Goal: Task Accomplishment & Management: Complete application form

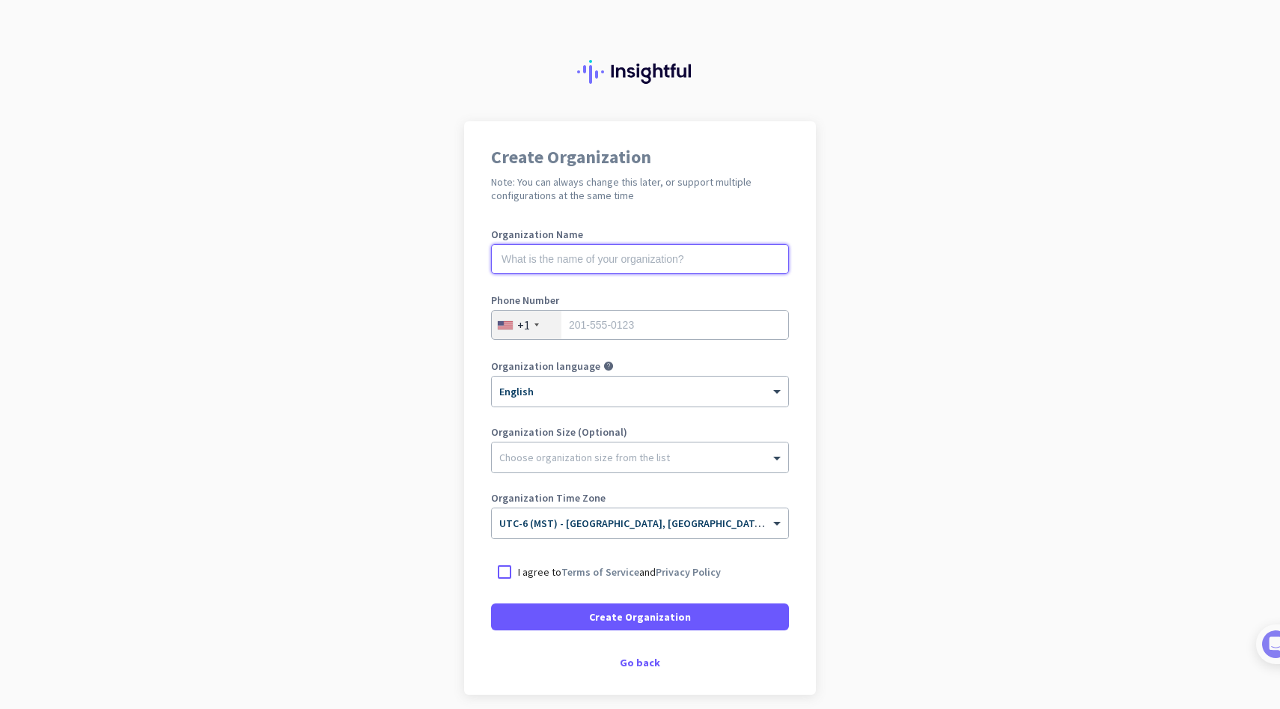
click at [578, 259] on input "text" at bounding box center [640, 259] width 298 height 30
type input "Mercor"
click at [506, 574] on div at bounding box center [504, 572] width 27 height 27
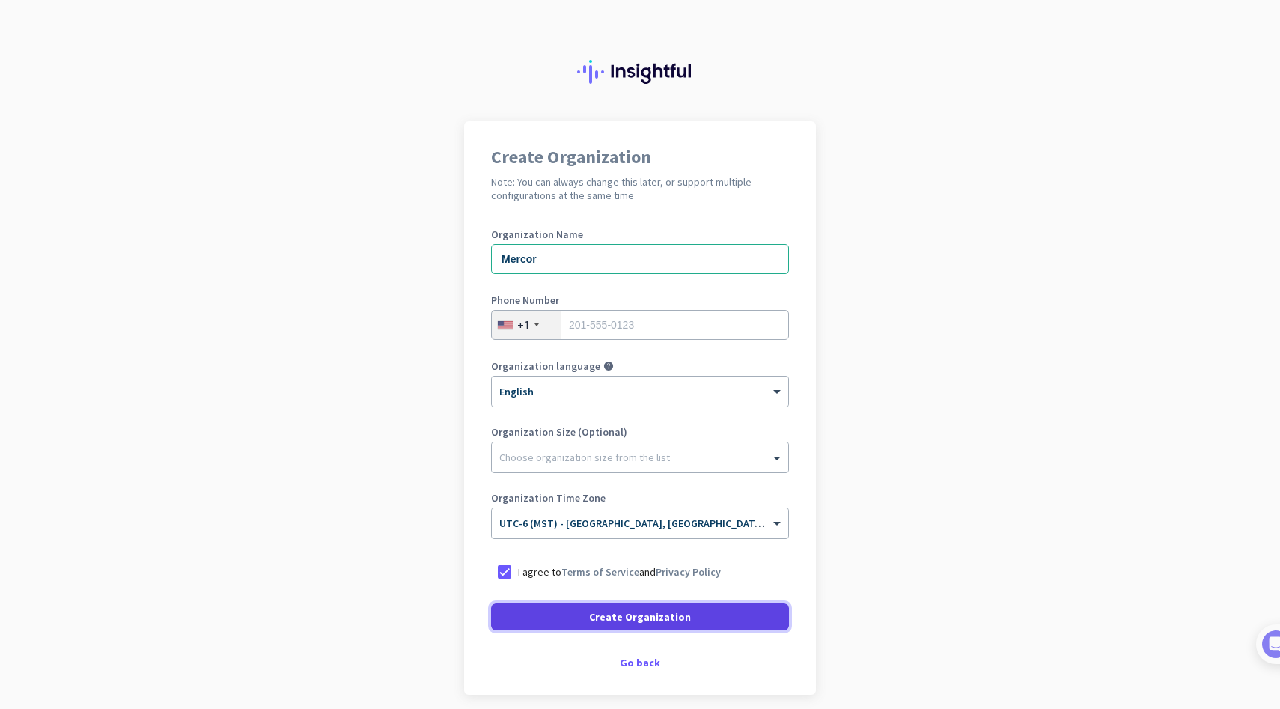
click at [608, 627] on span at bounding box center [640, 617] width 298 height 36
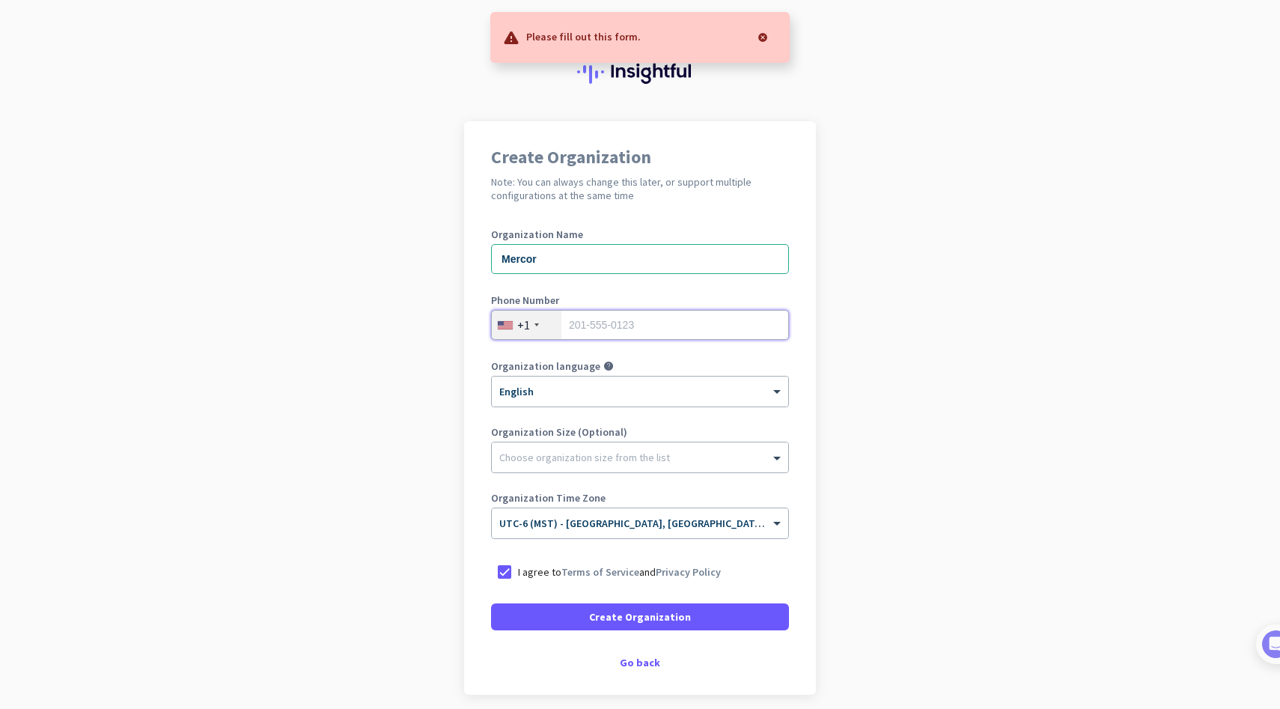
click at [620, 330] on input "tel" at bounding box center [640, 325] width 298 height 30
type input "9282779807"
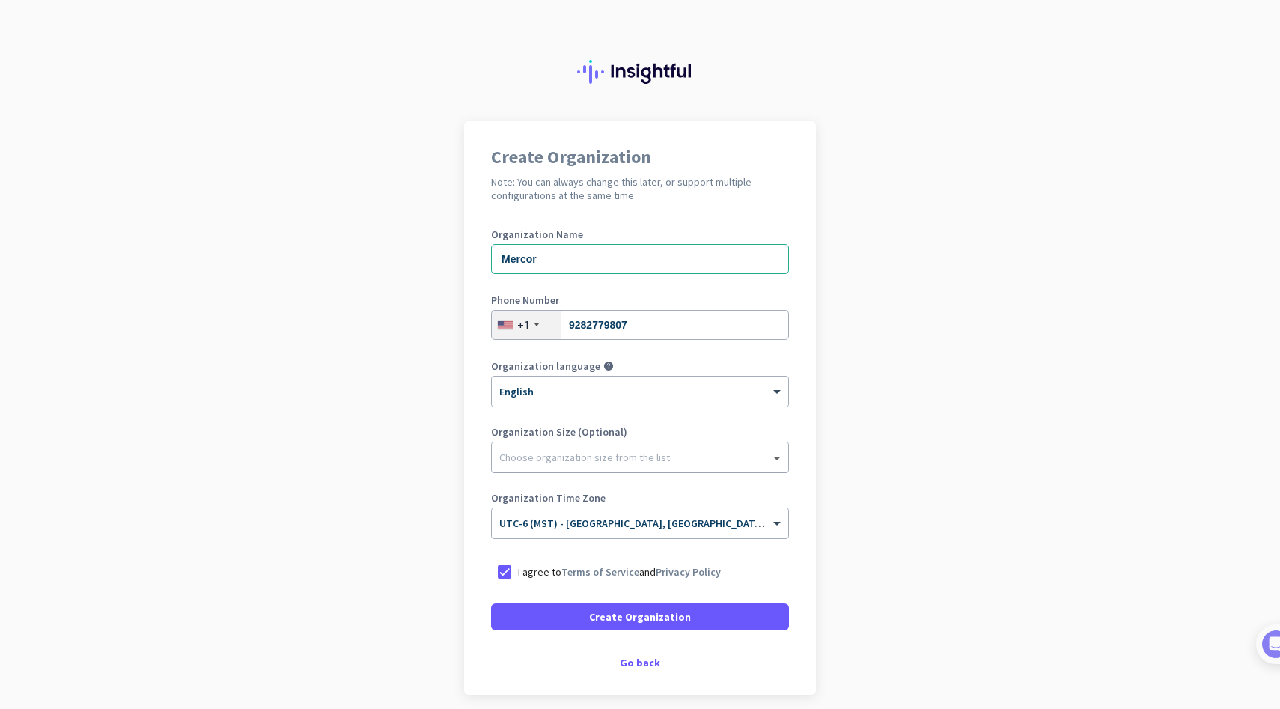
click at [776, 455] on span at bounding box center [779, 457] width 19 height 15
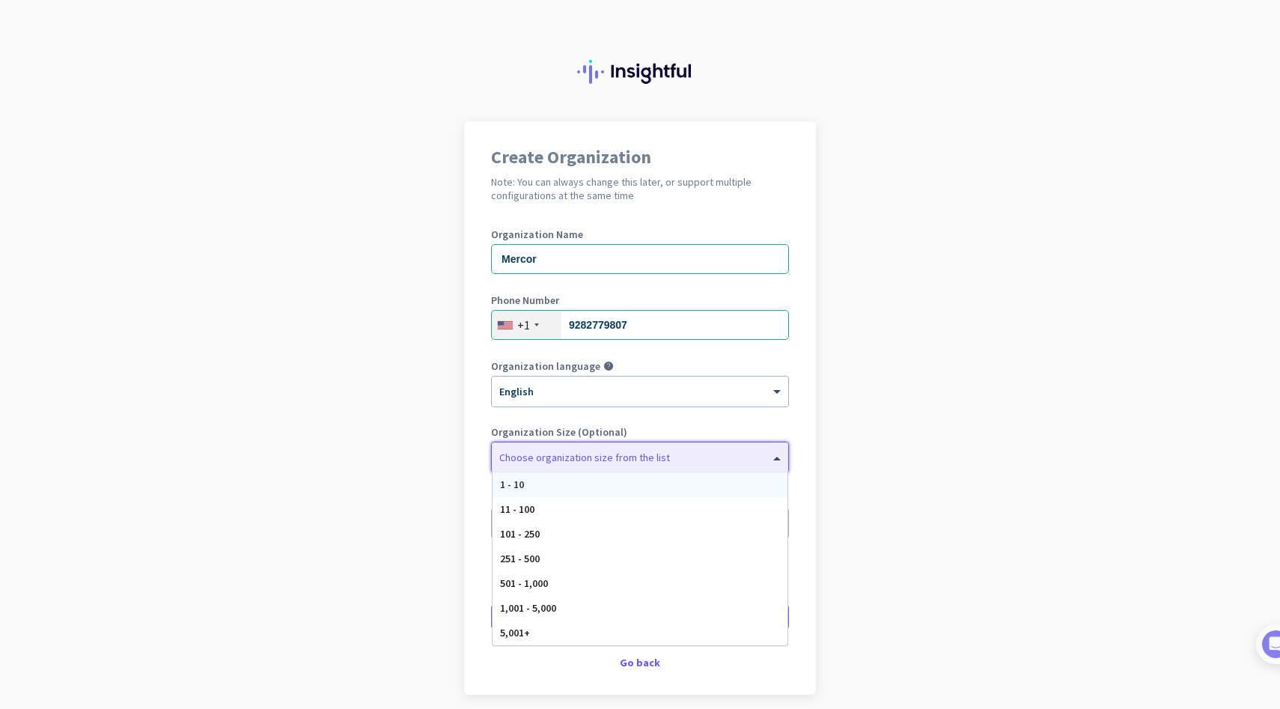
click at [535, 484] on div "1 - 10" at bounding box center [640, 484] width 295 height 25
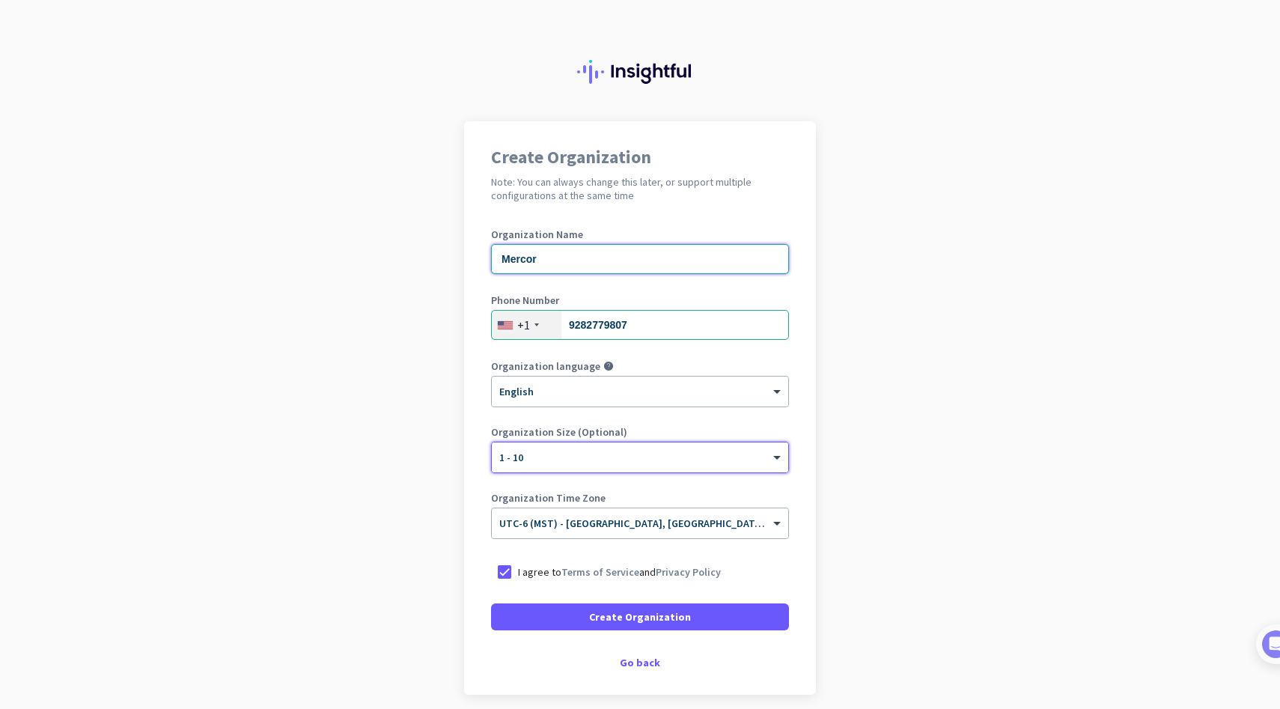
click at [569, 260] on input "Mercor" at bounding box center [640, 259] width 298 height 30
type input "Mercor Contractor"
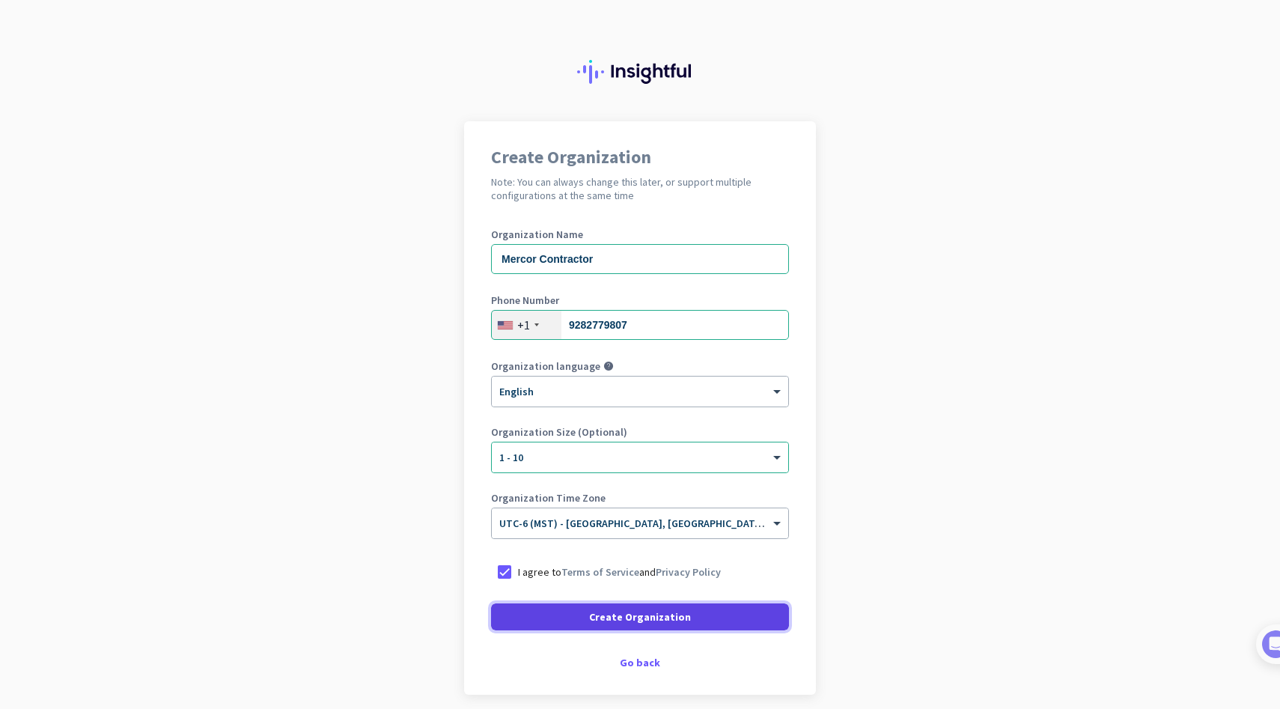
click at [628, 623] on span "Create Organization" at bounding box center [640, 617] width 102 height 15
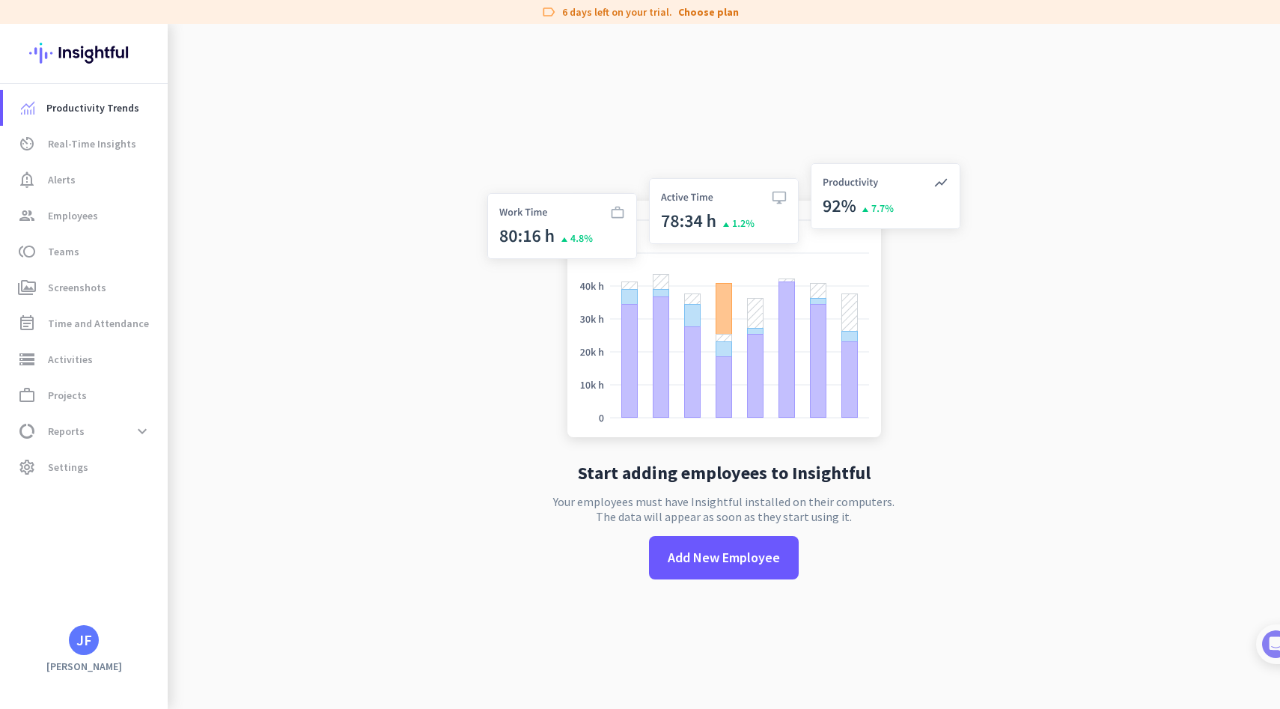
click at [85, 637] on div "JF" at bounding box center [84, 640] width 16 height 15
click at [418, 465] on div at bounding box center [640, 354] width 1280 height 709
click at [103, 145] on span "Real-Time Insights" at bounding box center [92, 144] width 88 height 18
